Goal: Task Accomplishment & Management: Complete application form

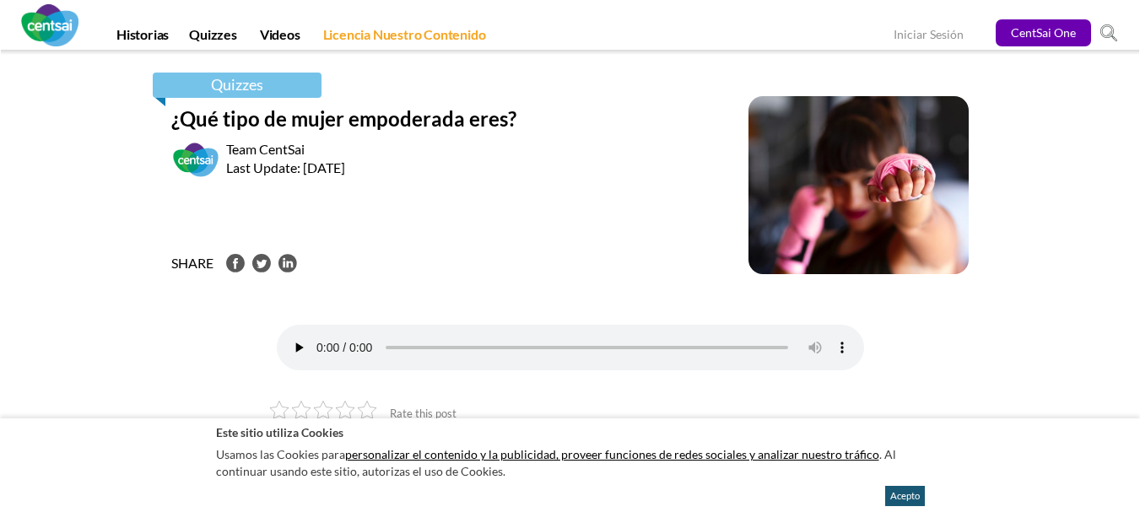
click at [903, 492] on button "Acepto" at bounding box center [905, 496] width 40 height 20
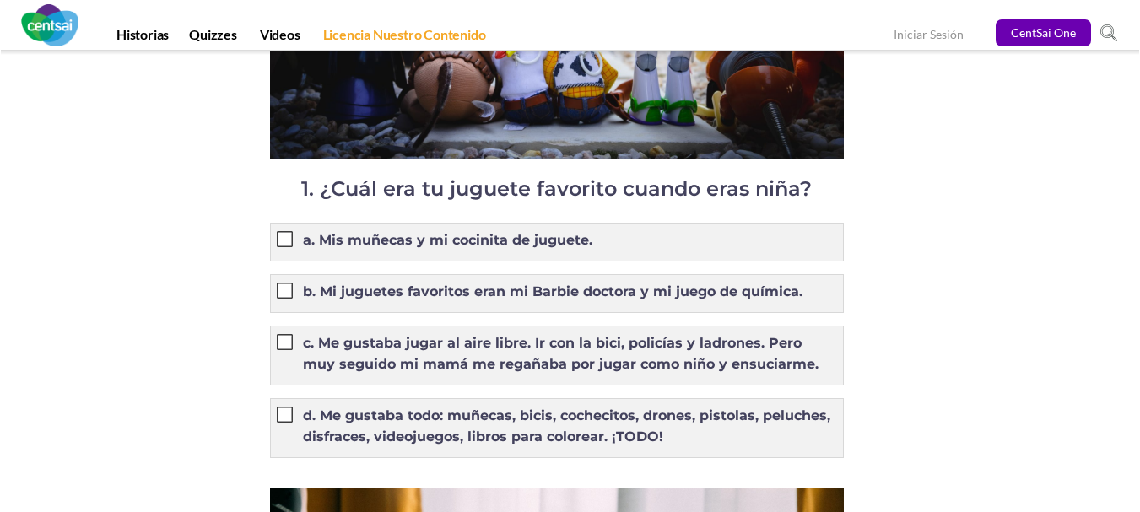
scroll to position [1333, 0]
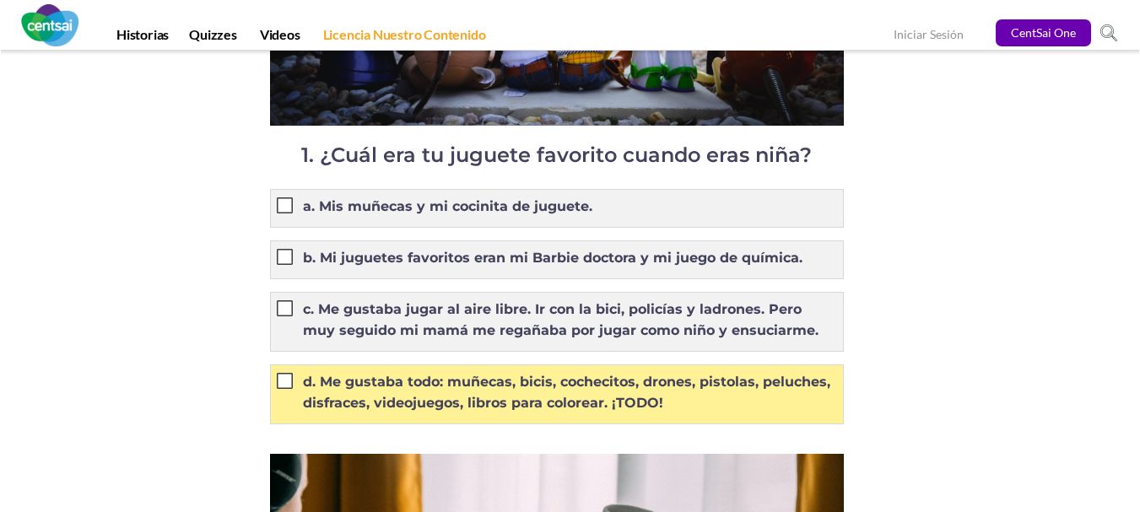
click at [291, 395] on label "d. Me gustaba todo: muñecas, bicis, cochecitos, drones, pistolas, peluches, dis…" at bounding box center [557, 392] width 560 height 42
radio input "true"
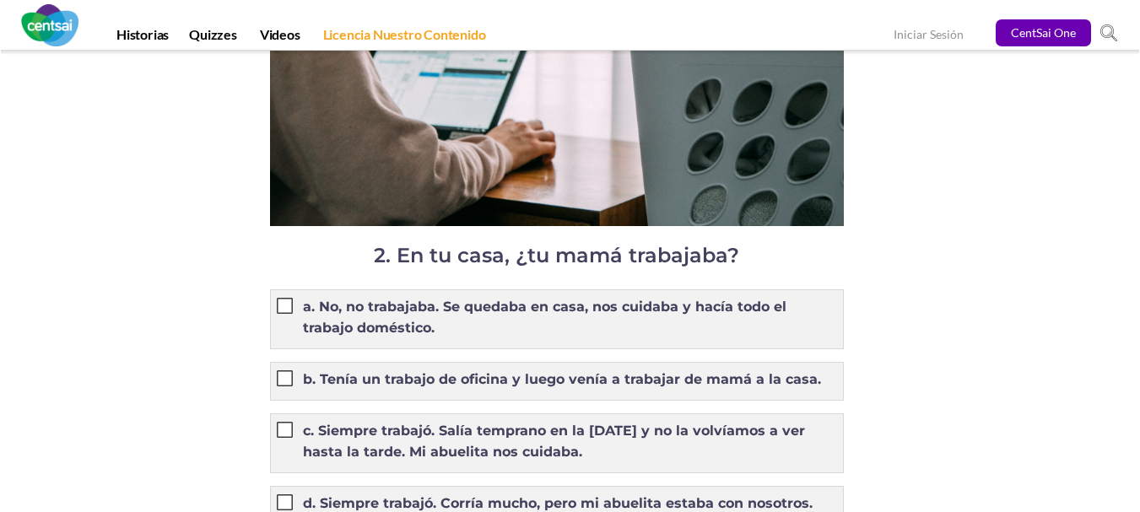
scroll to position [2028, 0]
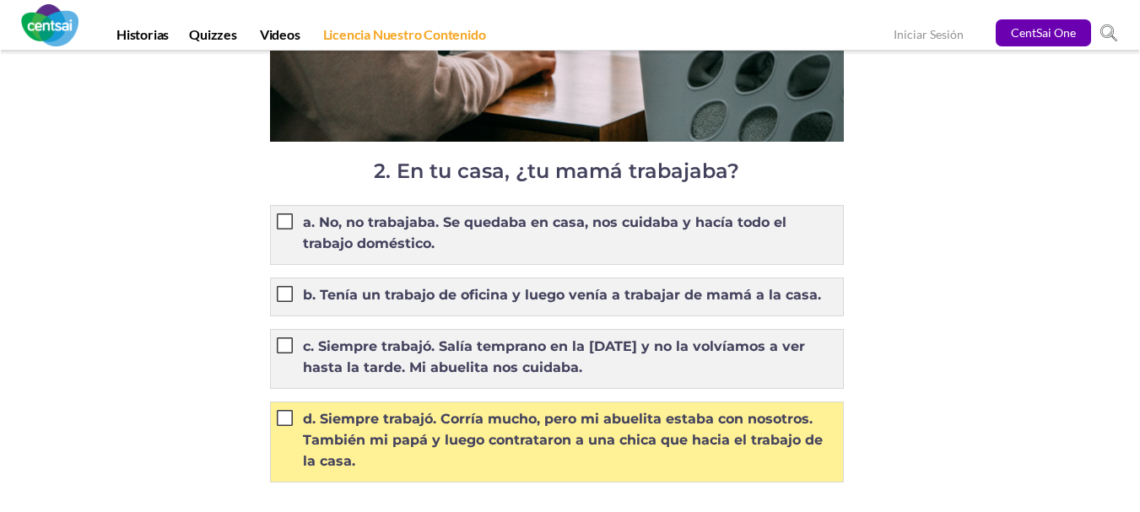
click at [286, 426] on label "d. Siempre trabajó. Corría mucho, pero mi abuelita estaba con nosotros. También…" at bounding box center [557, 439] width 560 height 63
radio input "true"
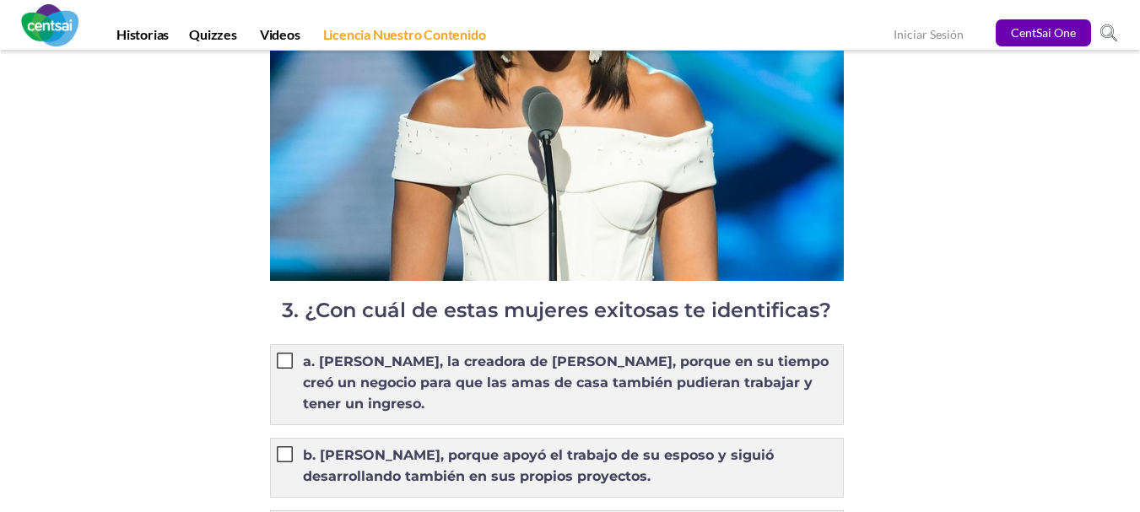
scroll to position [2865, 0]
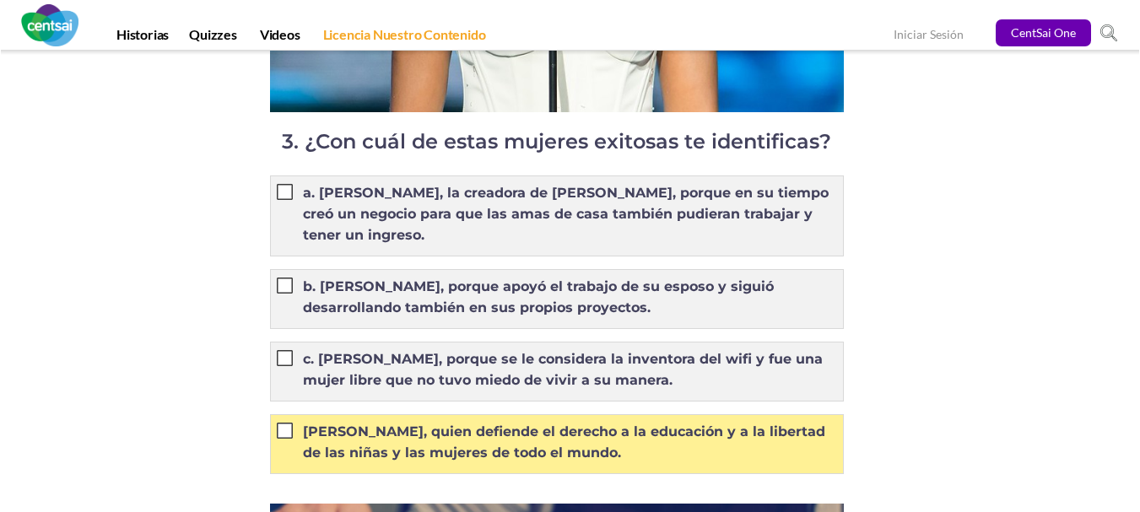
click at [283, 435] on label "[PERSON_NAME], quien defiende el derecho a la educación y a la libertad de las …" at bounding box center [557, 442] width 560 height 42
radio input "true"
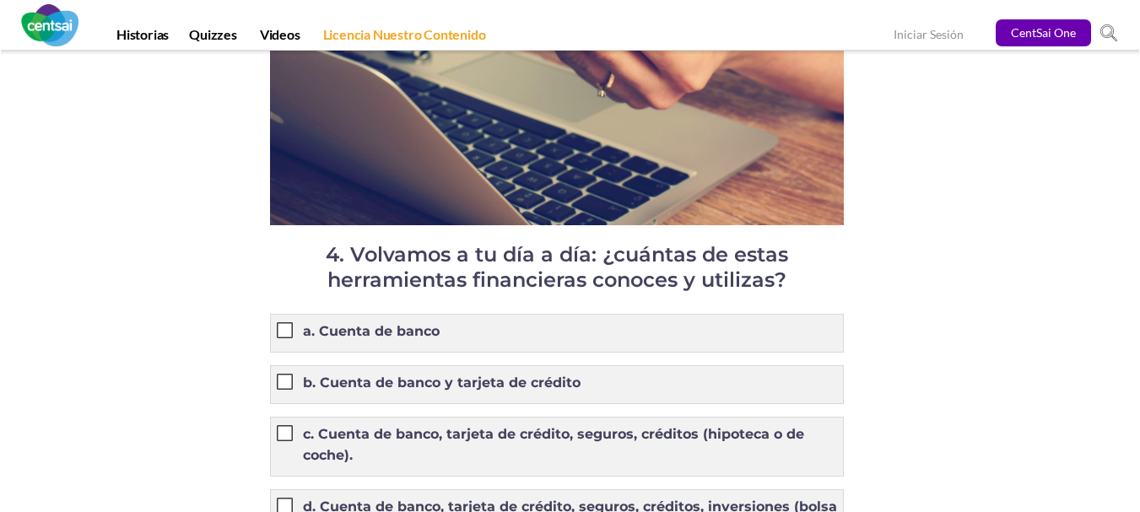
scroll to position [3609, 0]
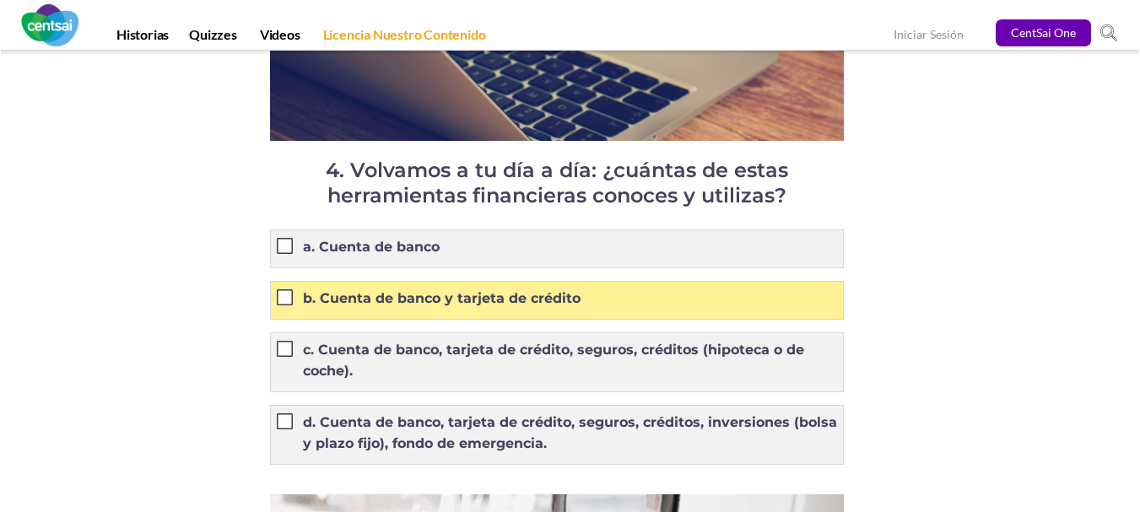
click at [289, 294] on label "b. Cuenta de banco y tarjeta de crédito" at bounding box center [429, 298] width 304 height 21
radio input "true"
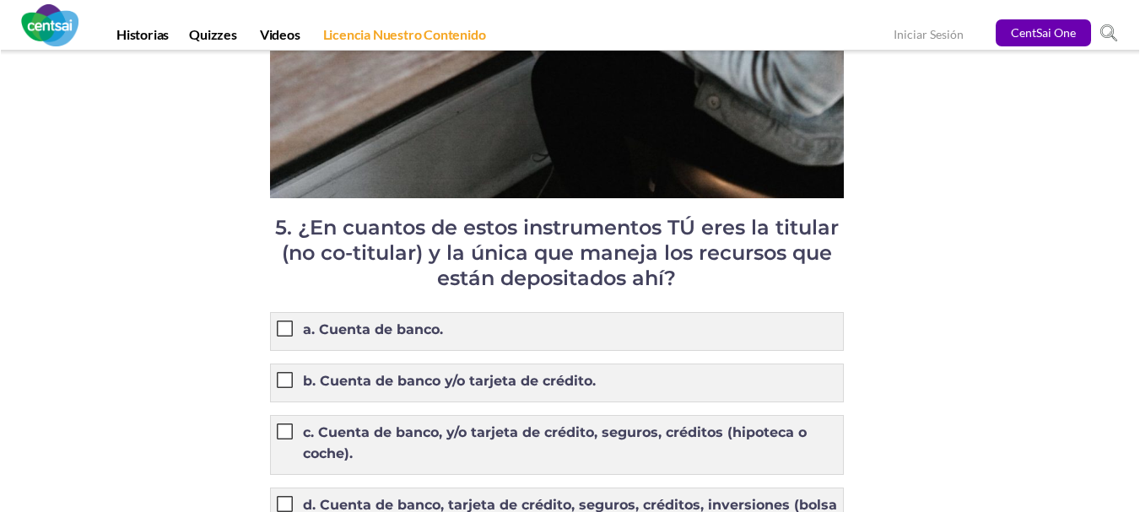
scroll to position [4935, 0]
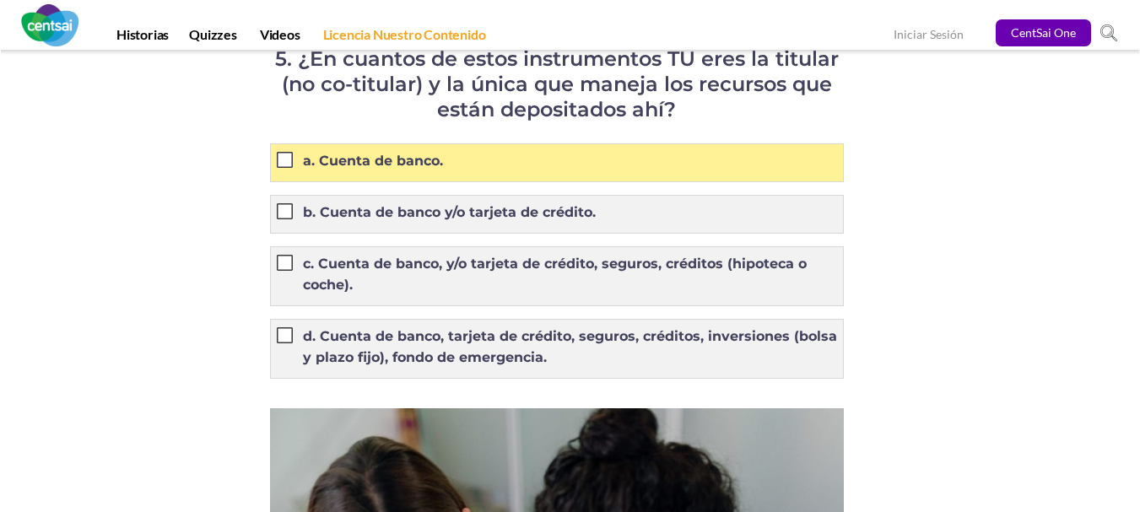
click at [371, 171] on label "a. Cuenta de banco." at bounding box center [360, 160] width 166 height 21
radio input "true"
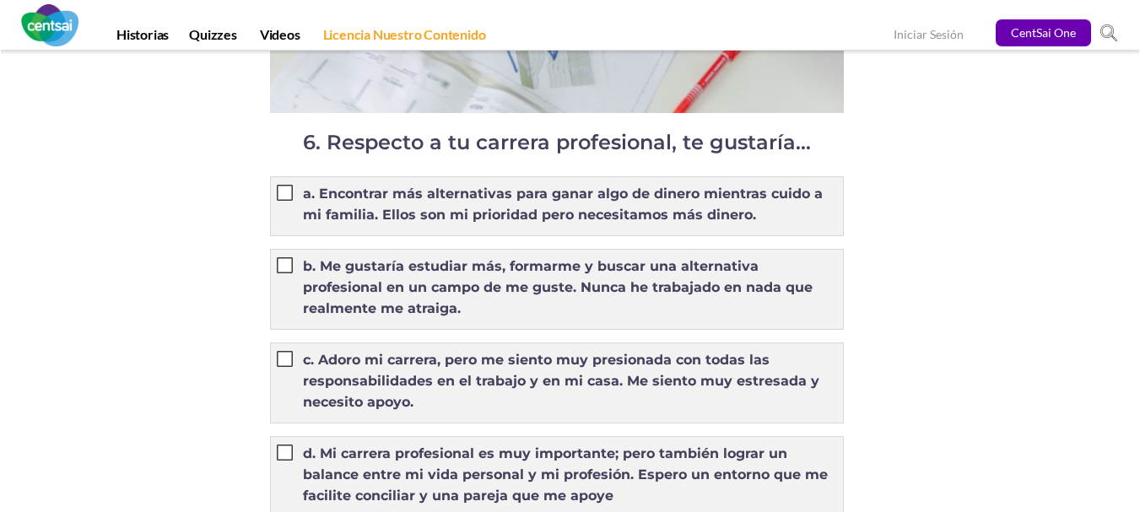
scroll to position [6174, 0]
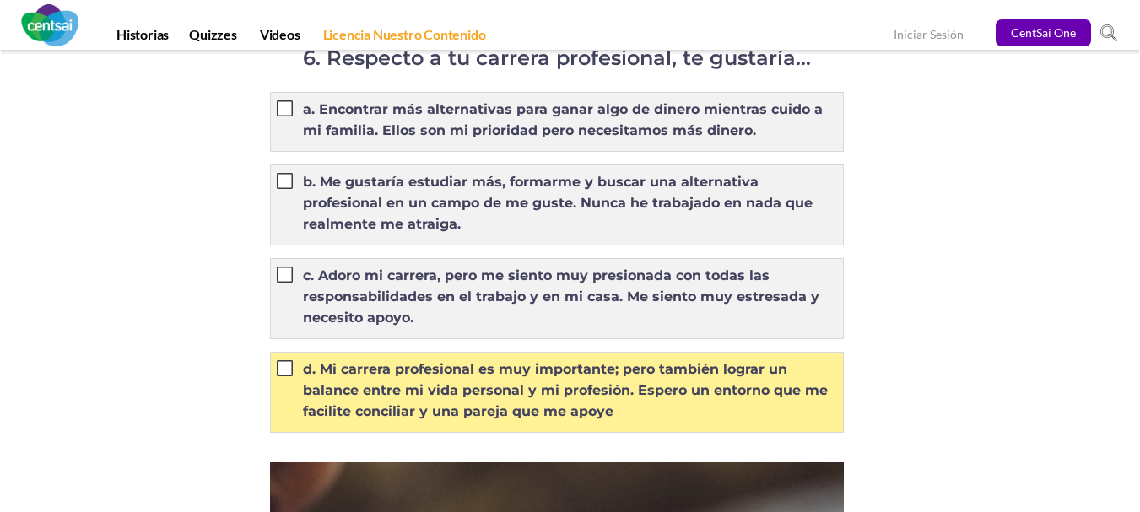
click at [304, 383] on label "d. Mi carrera profesional es muy importante; pero también lograr un balance ent…" at bounding box center [557, 390] width 560 height 63
radio input "true"
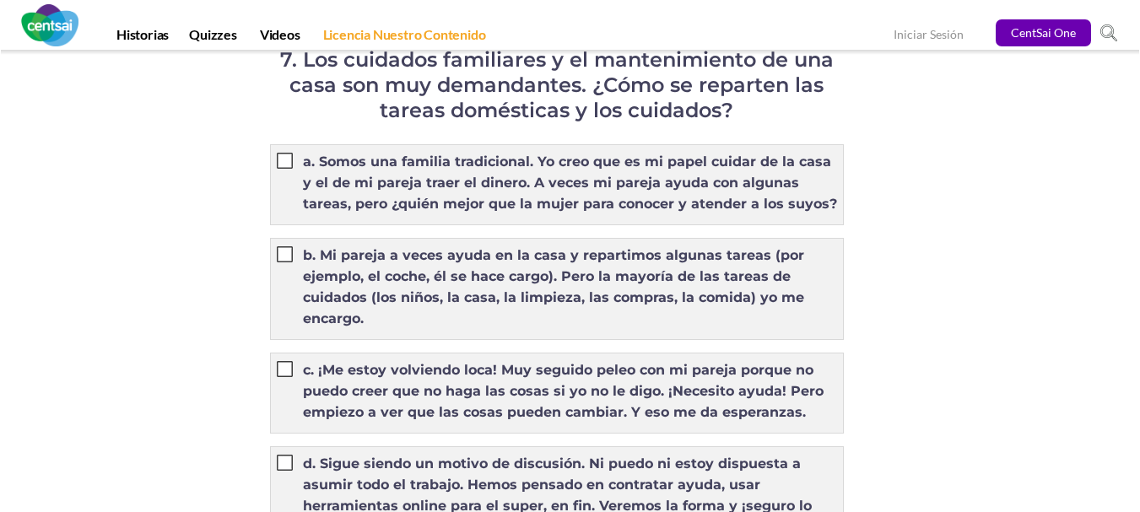
scroll to position [7552, 0]
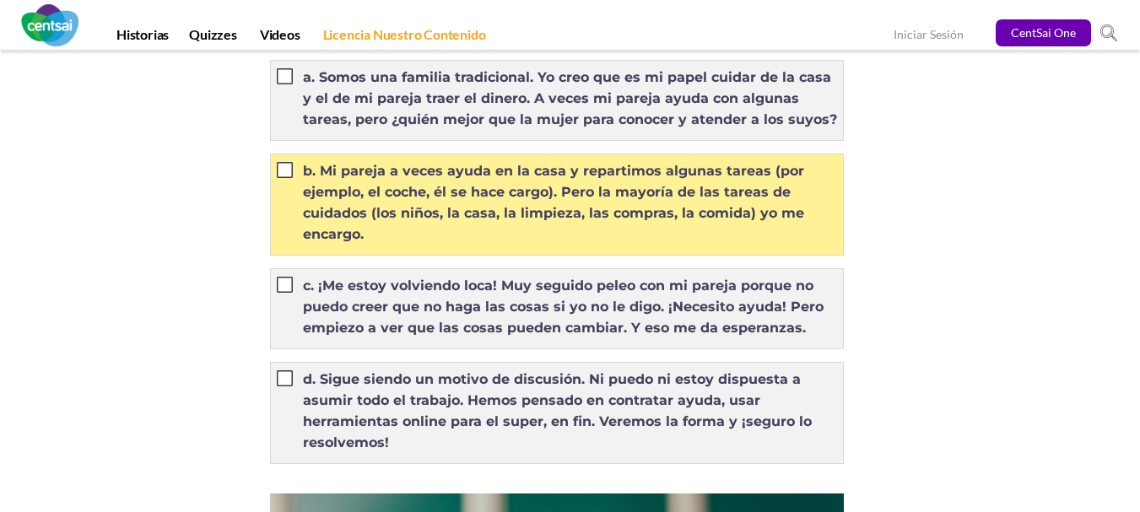
click at [321, 219] on label "b. Mi pareja a veces ayuda en la casa y repartimos algunas tareas (por ejemplo,…" at bounding box center [557, 202] width 560 height 84
radio input "true"
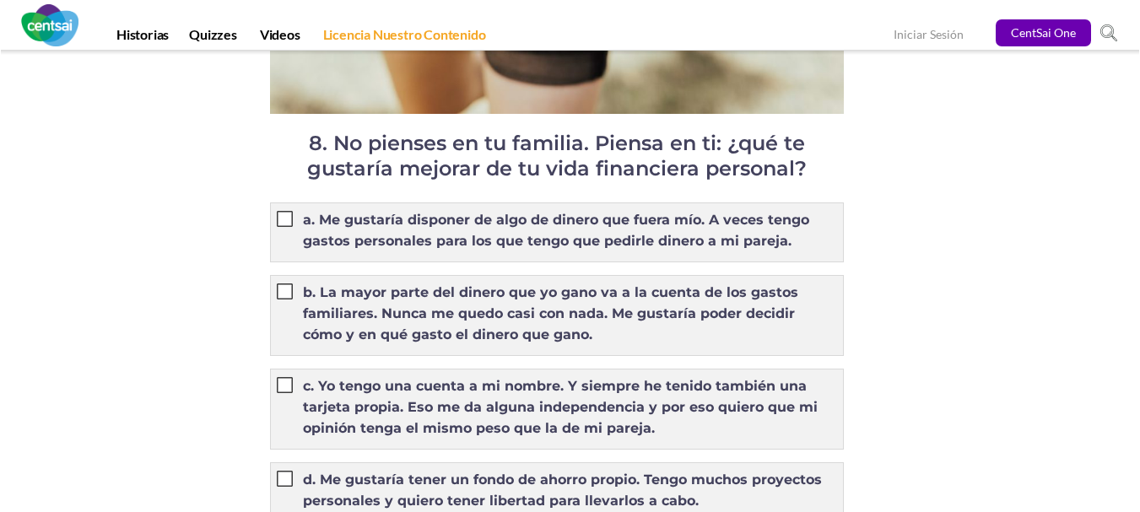
scroll to position [8877, 0]
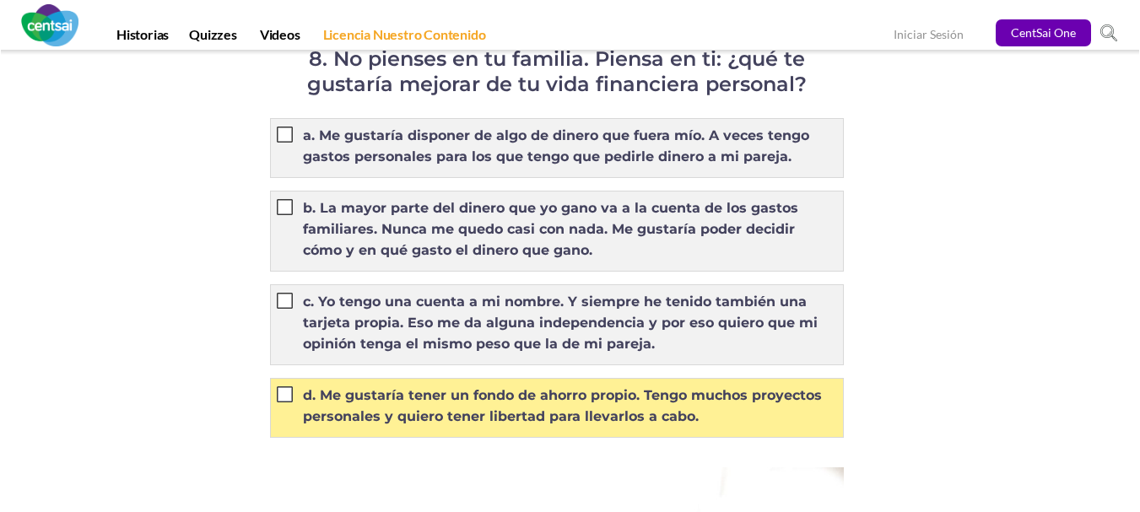
click at [445, 404] on label "d. Me gustaría tener un fondo de ahorro propio. Tengo muchos proyectos personal…" at bounding box center [557, 406] width 560 height 42
radio input "true"
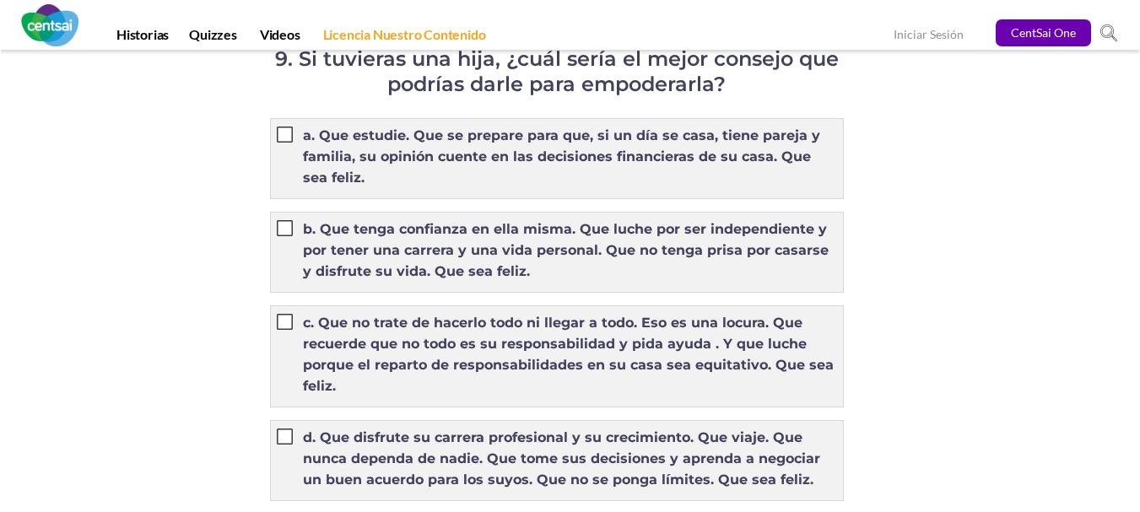
scroll to position [10260, 0]
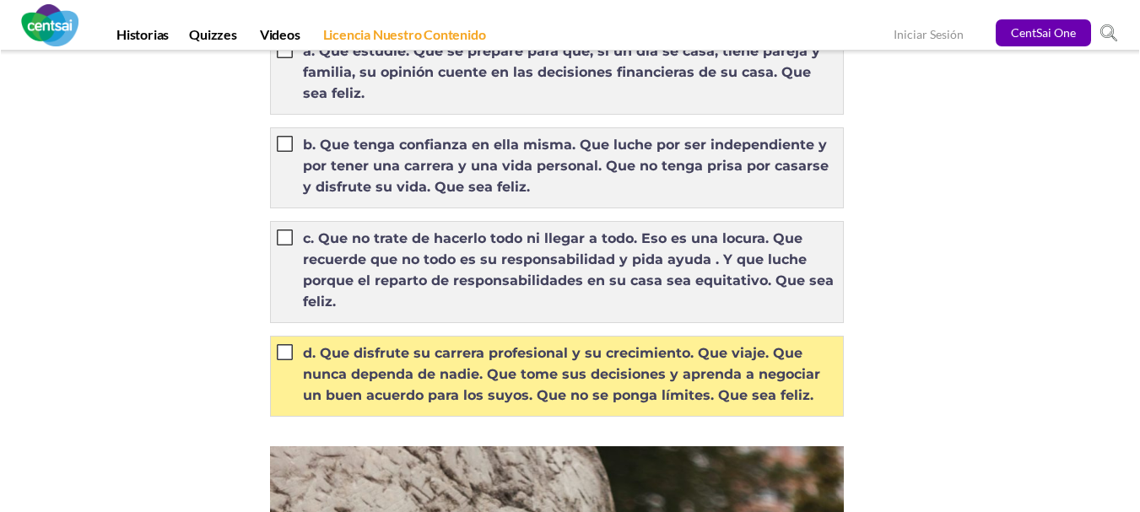
click at [348, 371] on label "d. Que disfrute su carrera profesional y su crecimiento. Que viaje. Que nunca d…" at bounding box center [557, 374] width 560 height 63
radio input "true"
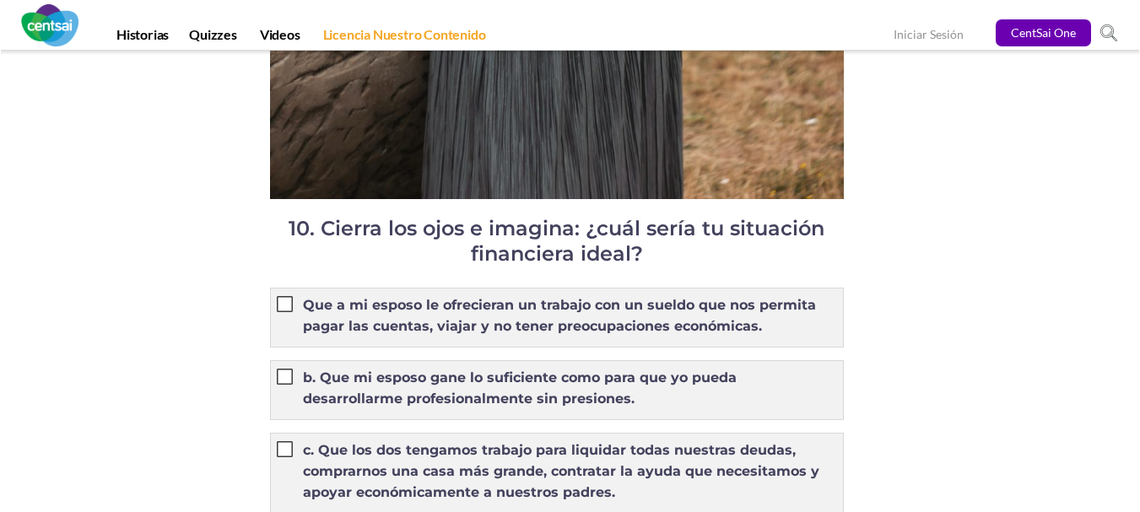
scroll to position [11537, 0]
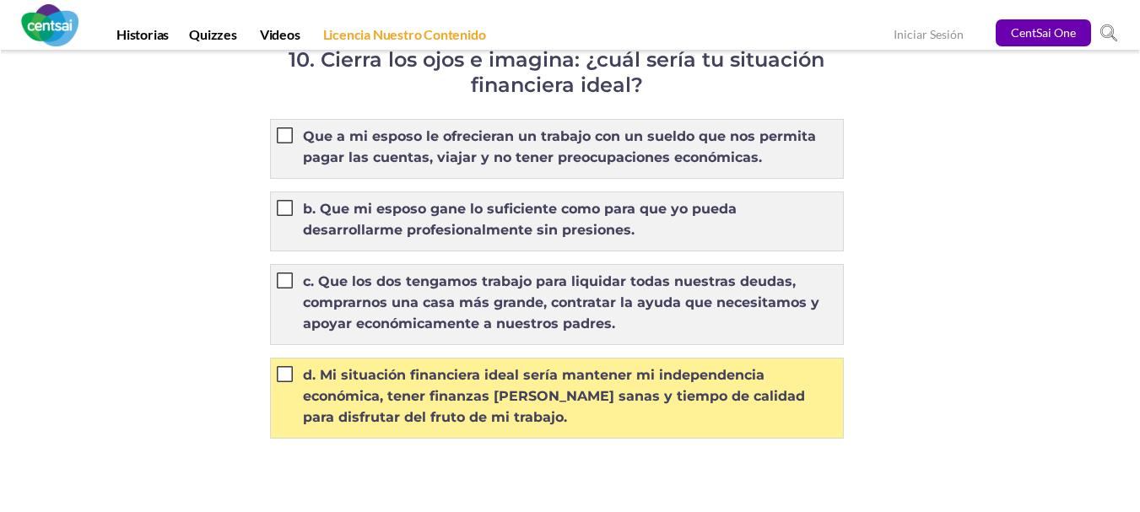
click at [284, 403] on label "d. Mi situación financiera ideal sería mantener mi independencia económica, ten…" at bounding box center [557, 396] width 560 height 63
radio input "true"
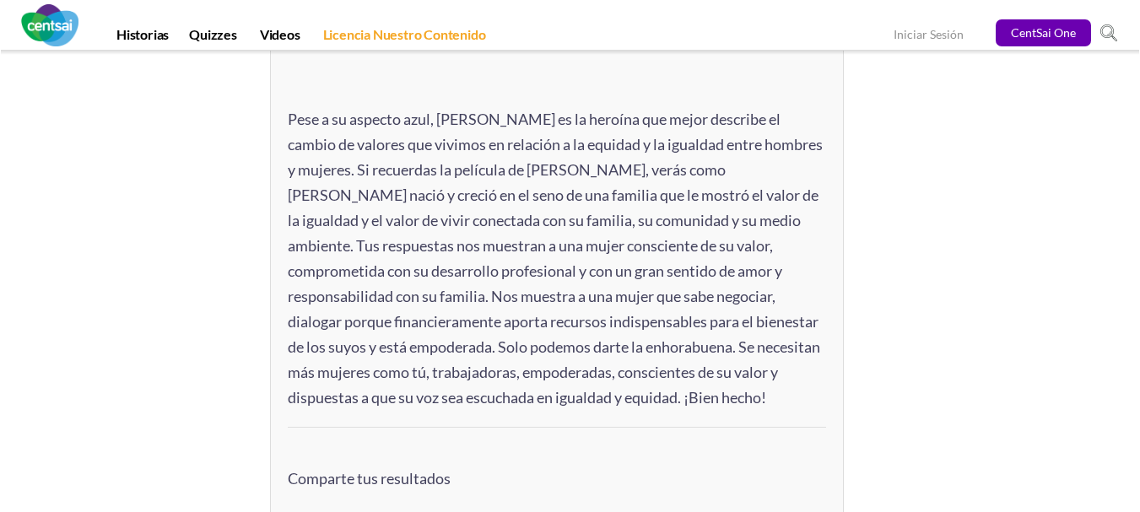
scroll to position [12574, 0]
